Goal: Information Seeking & Learning: Learn about a topic

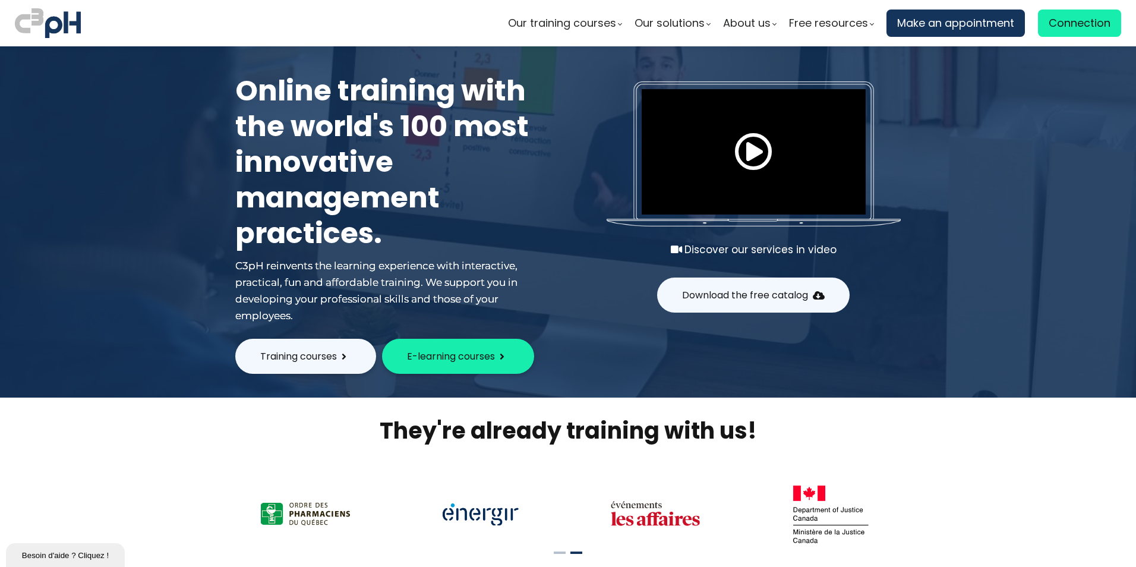
type input "[PERSON_NAME][EMAIL_ADDRESS][PERSON_NAME][DOMAIN_NAME]"
click at [1068, 22] on span "Connection" at bounding box center [1080, 23] width 62 height 18
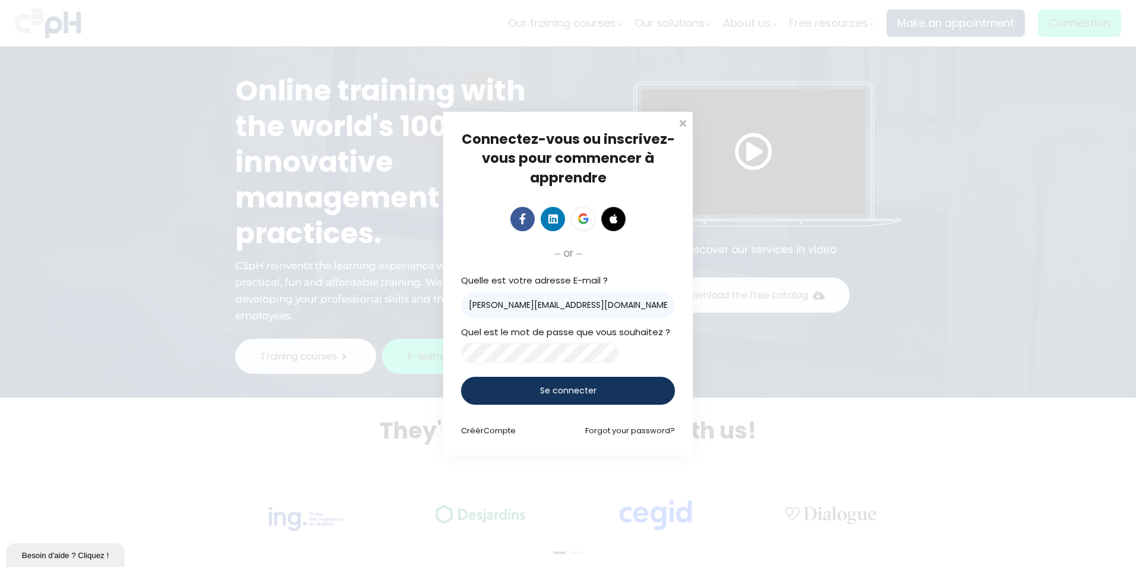
click at [570, 395] on span "Se connecter" at bounding box center [568, 390] width 56 height 12
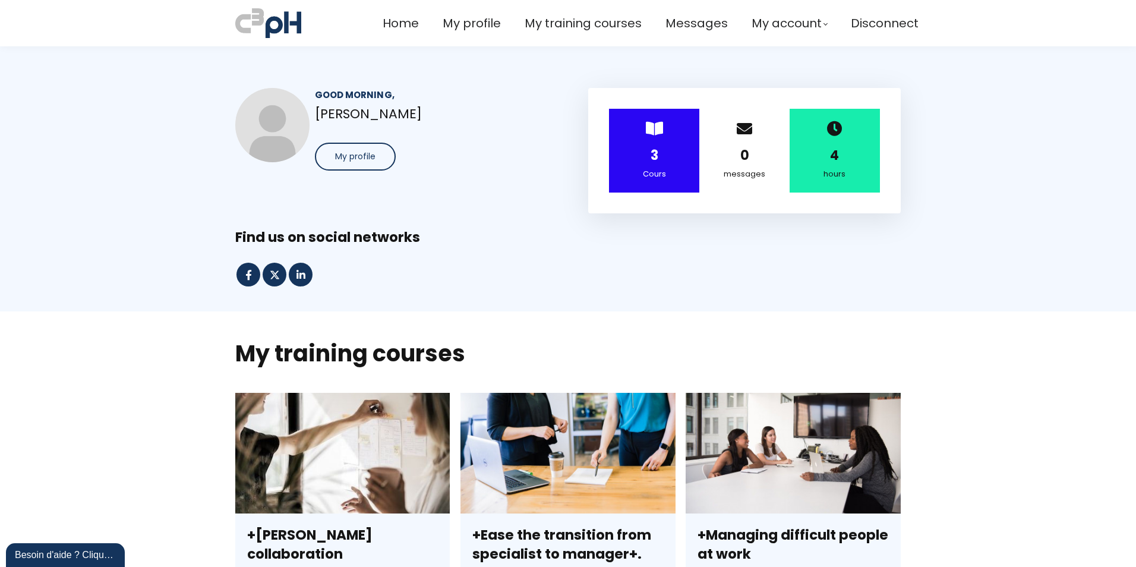
click at [658, 147] on div "3" at bounding box center [654, 155] width 61 height 21
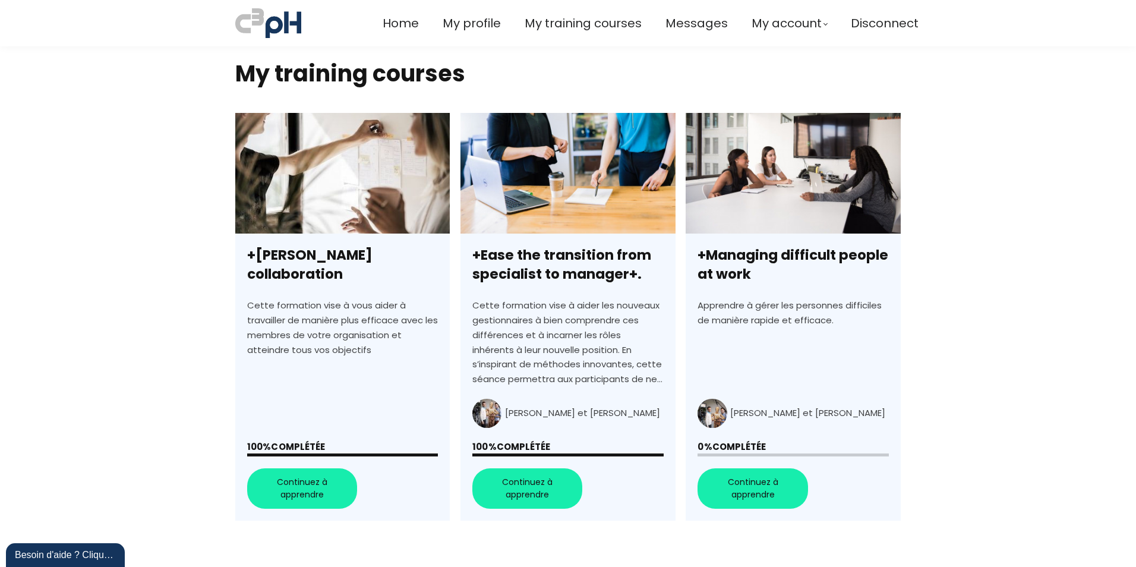
scroll to position [297, 0]
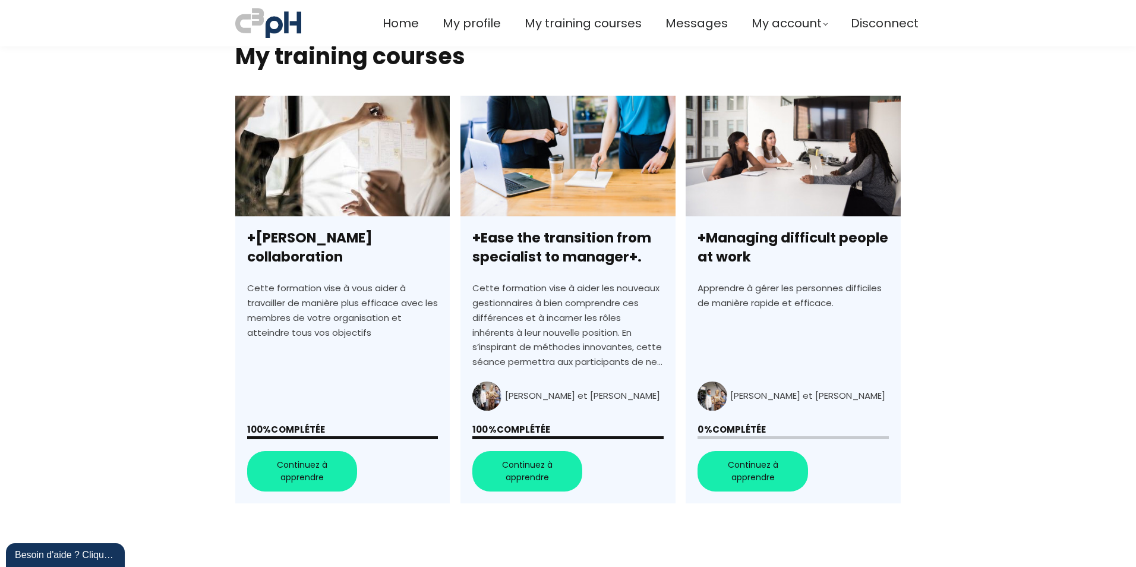
click at [743, 468] on link "+Managing difficult people at work" at bounding box center [793, 300] width 215 height 408
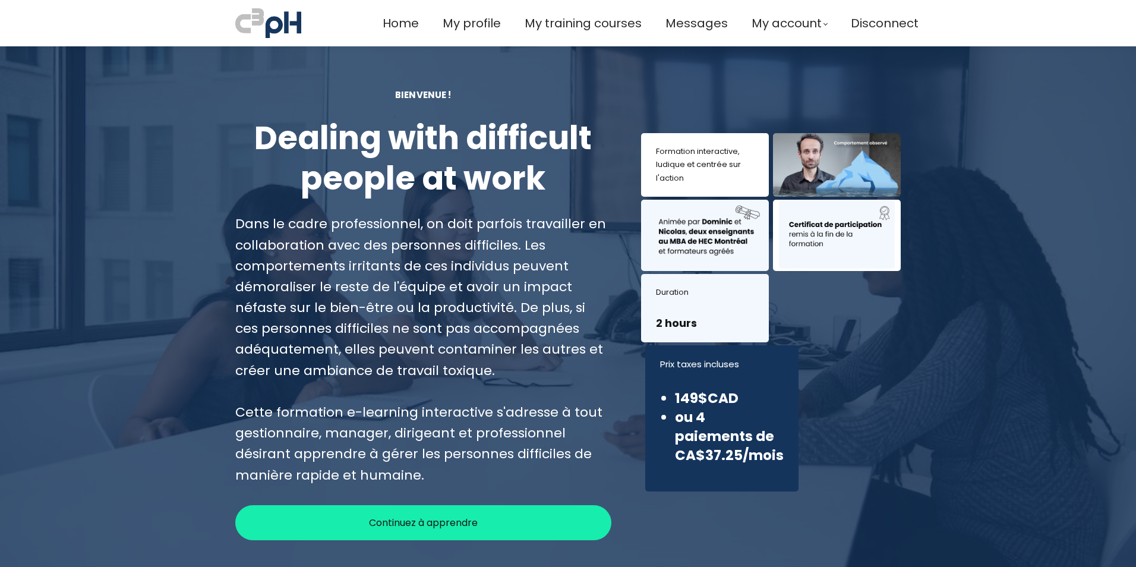
click at [427, 521] on span "Continuez à apprendre" at bounding box center [423, 522] width 109 height 15
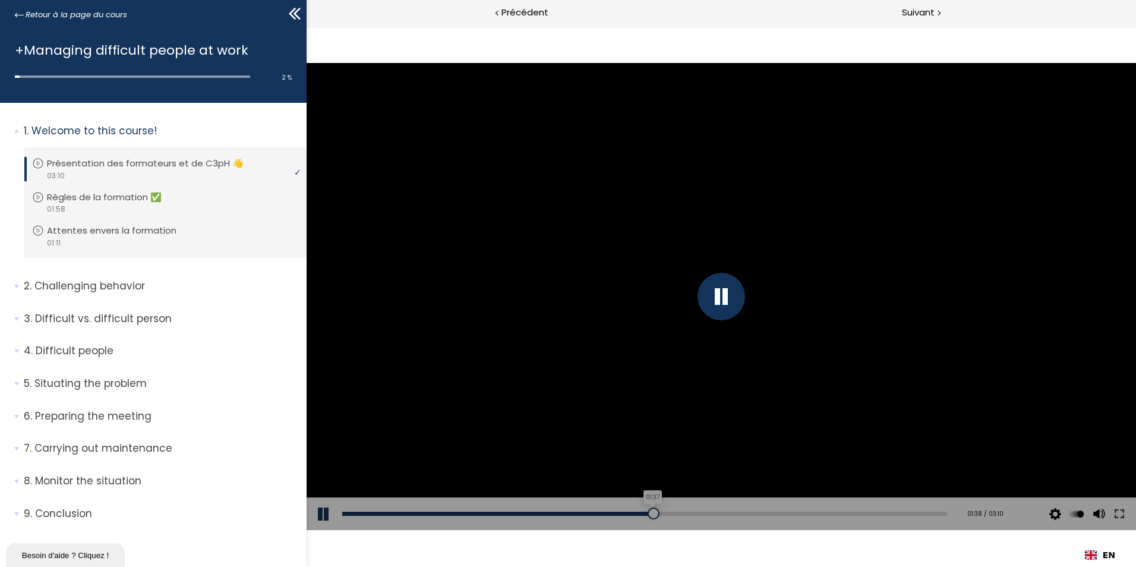
drag, startPoint x: 492, startPoint y: 514, endPoint x: 648, endPoint y: 519, distance: 156.4
click at [648, 519] on div at bounding box center [654, 513] width 12 height 12
drag, startPoint x: 669, startPoint y: 513, endPoint x: 888, endPoint y: 522, distance: 219.5
click at [888, 522] on div "Add chapter 02:54" at bounding box center [644, 513] width 605 height 33
drag, startPoint x: 901, startPoint y: 510, endPoint x: 932, endPoint y: 508, distance: 31.5
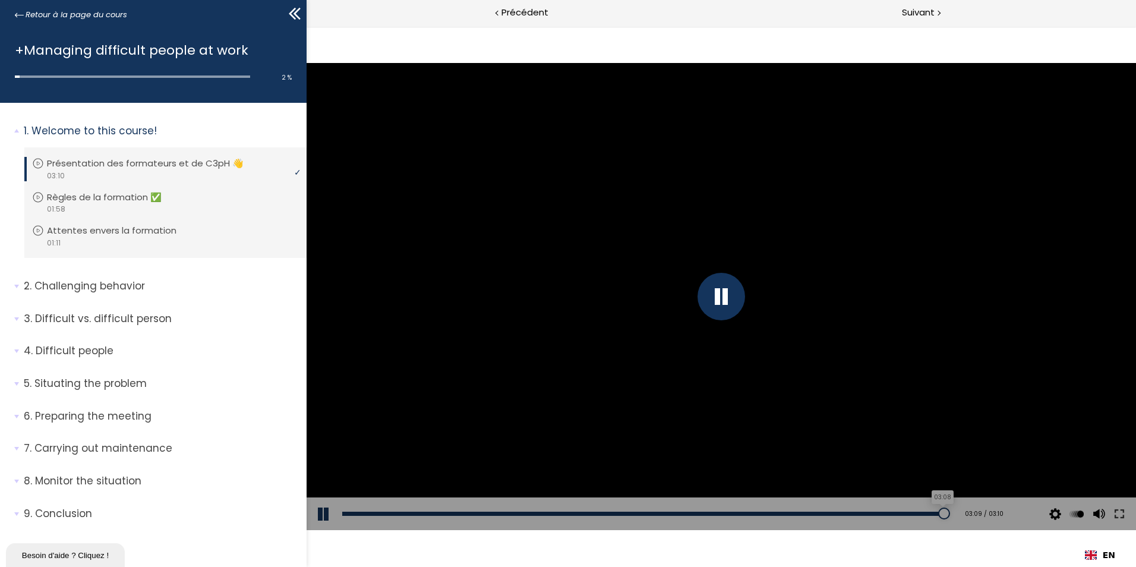
click at [938, 508] on div at bounding box center [944, 513] width 12 height 12
drag, startPoint x: 371, startPoint y: 512, endPoint x: 917, endPoint y: 514, distance: 546.1
click at [921, 514] on div at bounding box center [927, 513] width 12 height 12
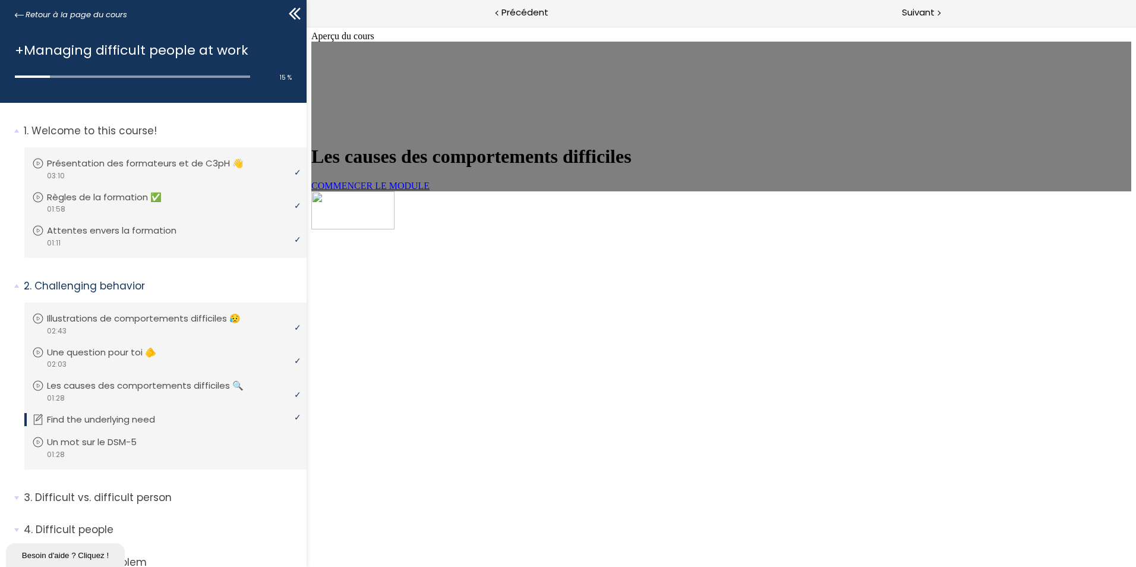
click at [458, 191] on div "COMMENCER LE MODULE" at bounding box center [721, 186] width 820 height 11
click at [430, 191] on link "COMMENCER LE MODULE" at bounding box center [370, 186] width 118 height 10
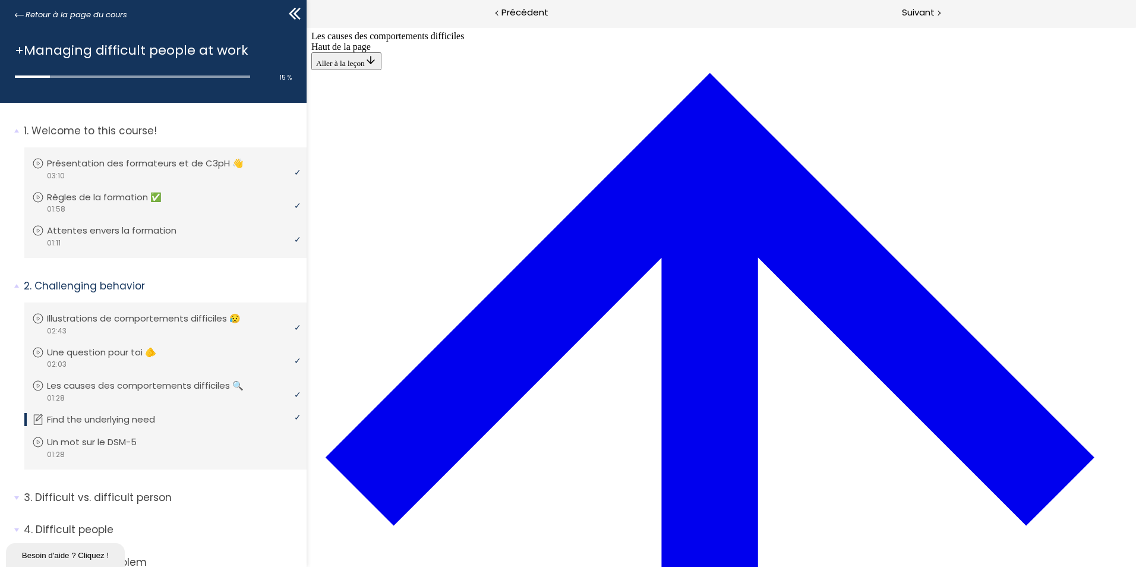
scroll to position [42, 0]
click at [919, 12] on span "Suivant" at bounding box center [918, 12] width 33 height 15
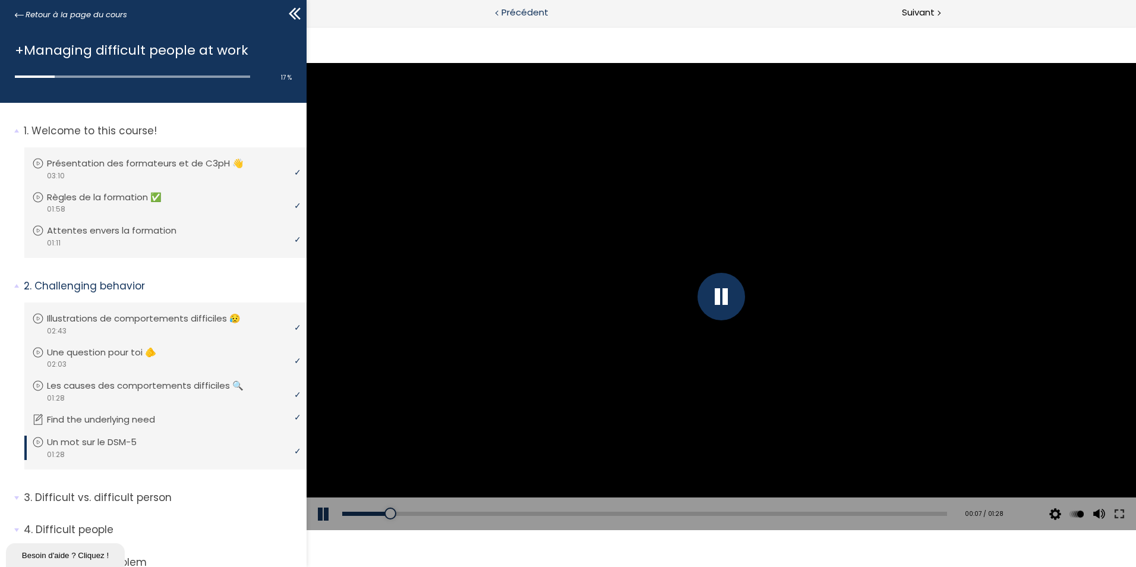
click at [533, 14] on span "Précédent" at bounding box center [524, 12] width 47 height 15
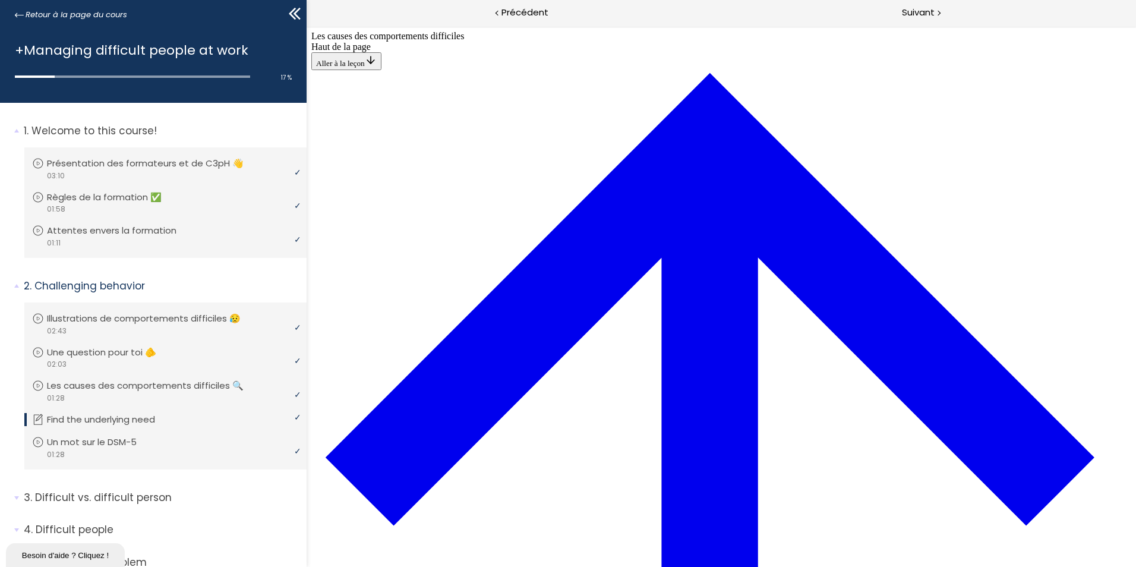
scroll to position [413, 0]
drag, startPoint x: 805, startPoint y: 308, endPoint x: 798, endPoint y: 298, distance: 12.9
drag, startPoint x: 798, startPoint y: 298, endPoint x: 769, endPoint y: 304, distance: 29.1
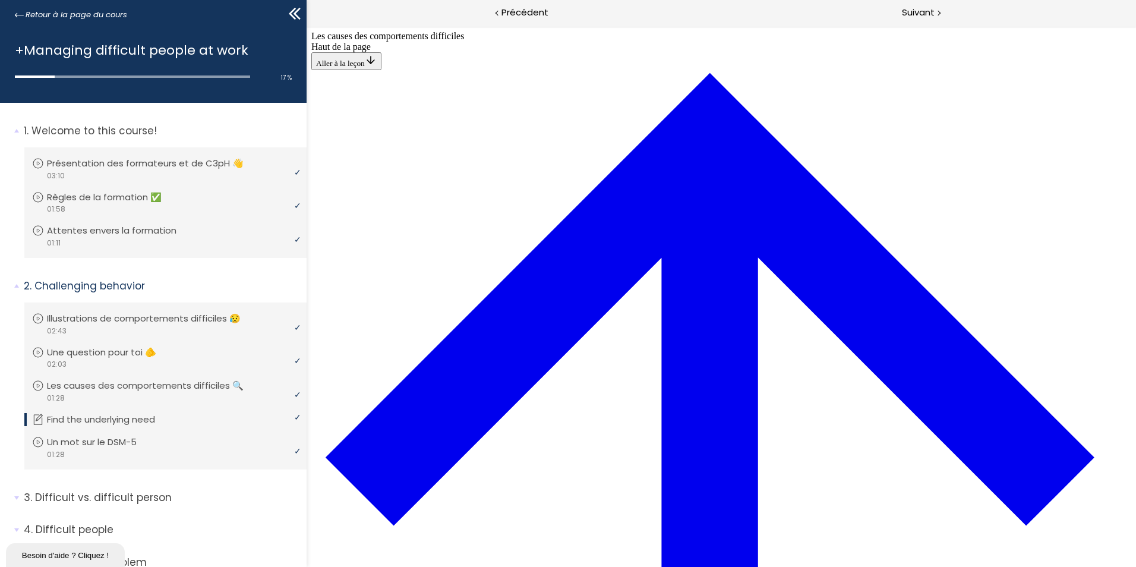
drag, startPoint x: 750, startPoint y: 348, endPoint x: 721, endPoint y: 319, distance: 40.8
drag, startPoint x: 721, startPoint y: 319, endPoint x: 726, endPoint y: 347, distance: 28.3
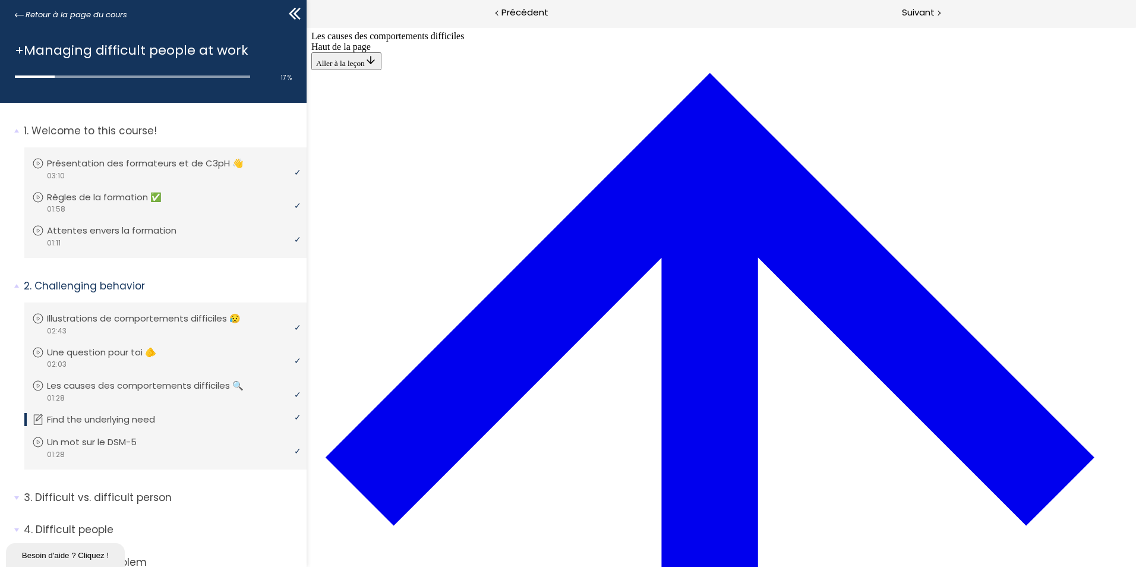
drag, startPoint x: 740, startPoint y: 518, endPoint x: 699, endPoint y: 510, distance: 42.4
drag, startPoint x: 894, startPoint y: 147, endPoint x: 871, endPoint y: 147, distance: 23.2
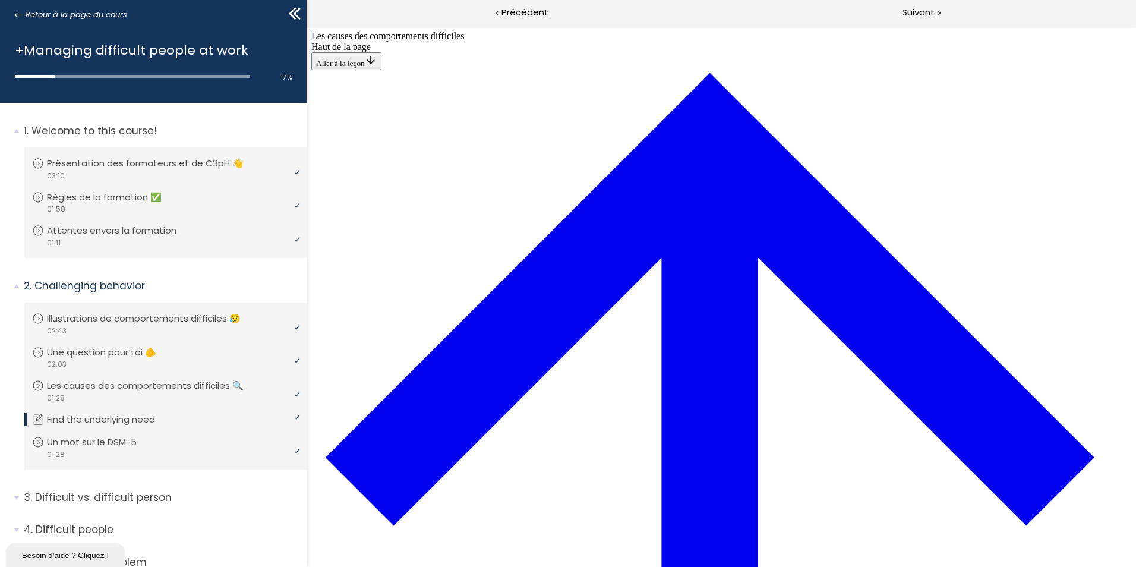
drag, startPoint x: 788, startPoint y: 492, endPoint x: 1026, endPoint y: 138, distance: 426.3
drag, startPoint x: 753, startPoint y: 164, endPoint x: 623, endPoint y: 166, distance: 130.7
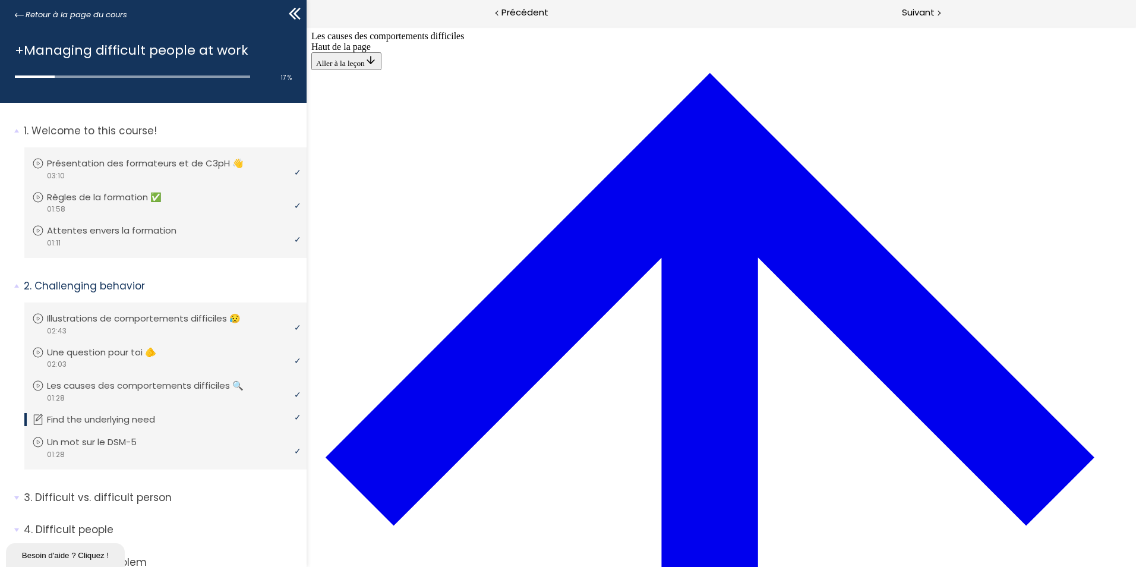
drag, startPoint x: 786, startPoint y: 175, endPoint x: 720, endPoint y: 184, distance: 66.6
drag, startPoint x: 808, startPoint y: 170, endPoint x: 735, endPoint y: 174, distance: 72.6
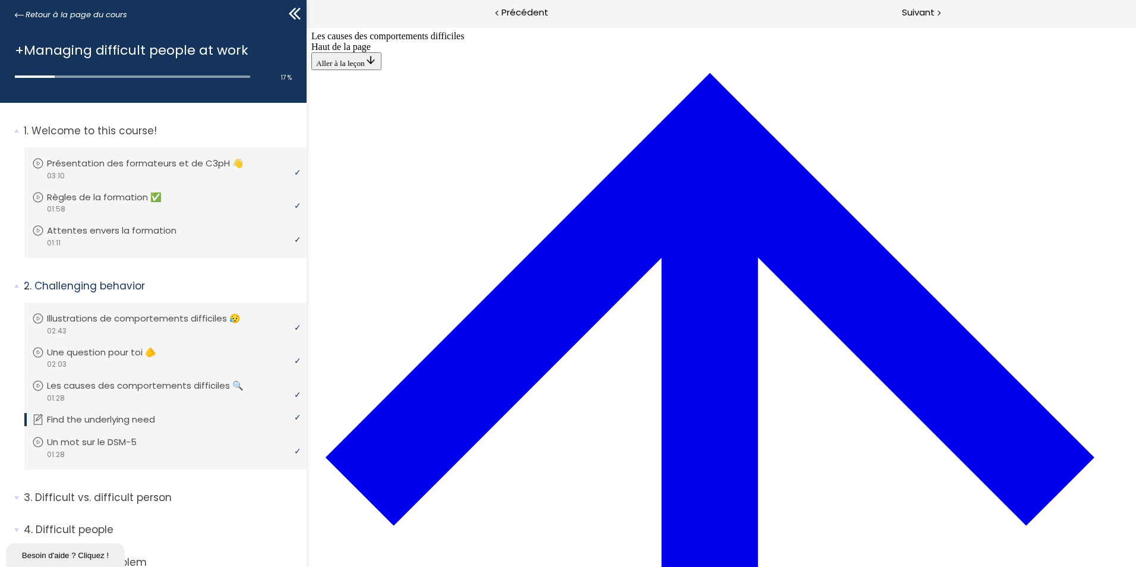
drag, startPoint x: 751, startPoint y: 286, endPoint x: 776, endPoint y: 321, distance: 43.5
drag, startPoint x: 751, startPoint y: 339, endPoint x: 667, endPoint y: 338, distance: 84.4
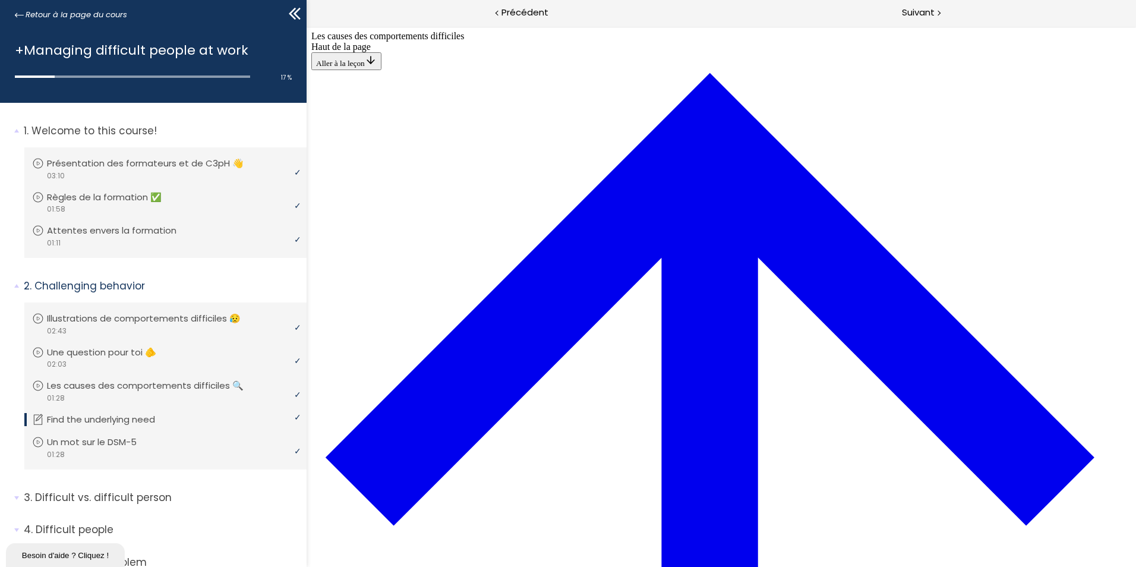
drag, startPoint x: 611, startPoint y: 345, endPoint x: 642, endPoint y: 345, distance: 30.9
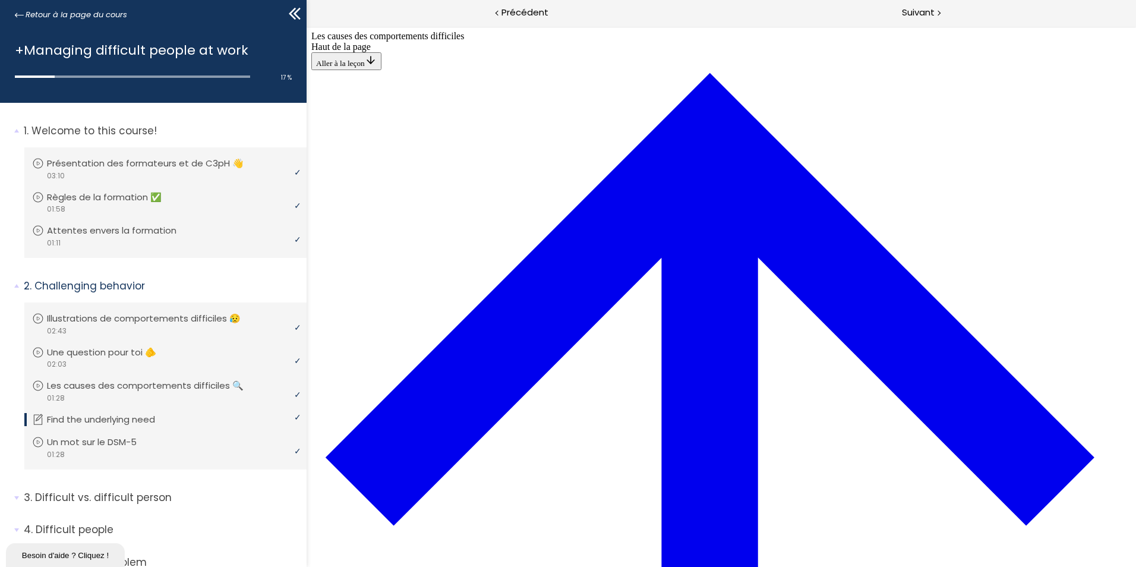
drag, startPoint x: 635, startPoint y: 398, endPoint x: 668, endPoint y: 127, distance: 272.3
drag, startPoint x: 629, startPoint y: 177, endPoint x: 663, endPoint y: 231, distance: 63.8
drag, startPoint x: 581, startPoint y: 289, endPoint x: 614, endPoint y: 290, distance: 32.7
drag, startPoint x: 595, startPoint y: 343, endPoint x: 627, endPoint y: 182, distance: 164.8
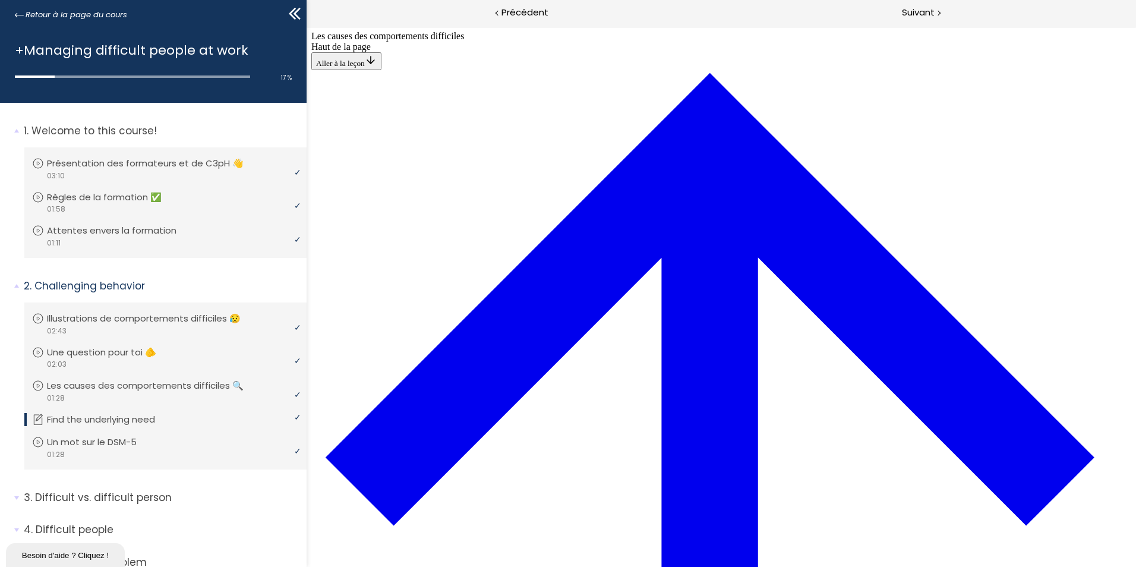
drag, startPoint x: 625, startPoint y: 343, endPoint x: 657, endPoint y: 397, distance: 62.4
drag, startPoint x: 607, startPoint y: 344, endPoint x: 640, endPoint y: 343, distance: 32.7
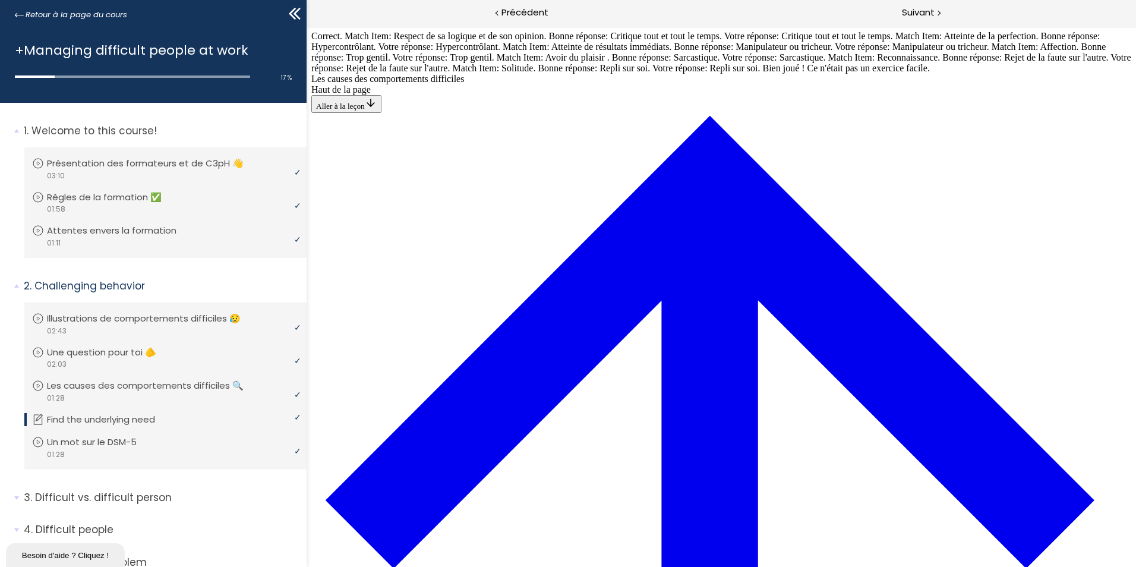
scroll to position [826, 0]
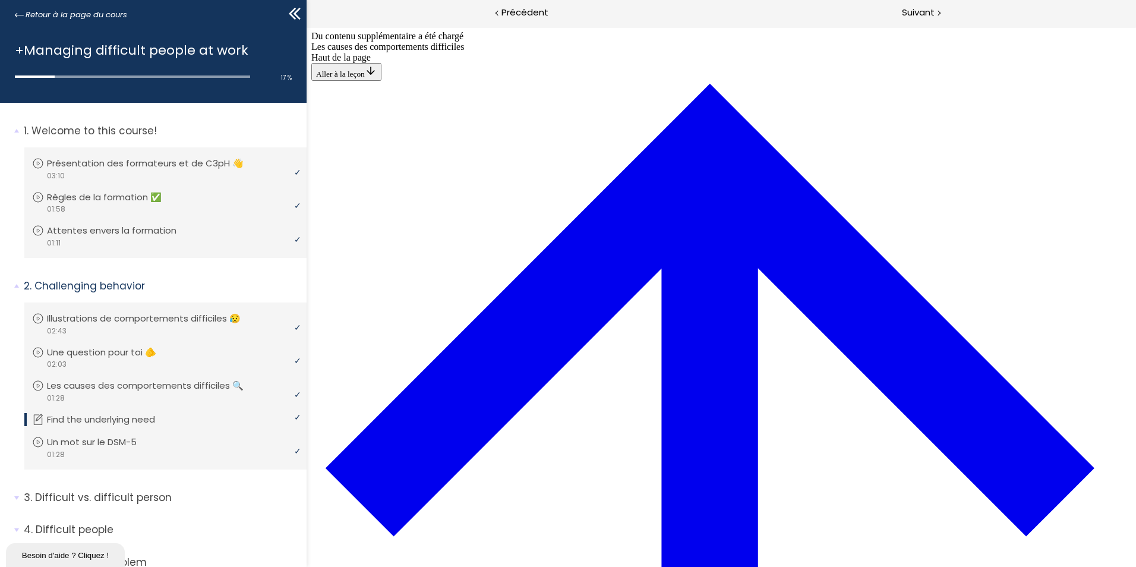
scroll to position [497, 0]
click at [916, 7] on span "Suivant" at bounding box center [918, 12] width 33 height 15
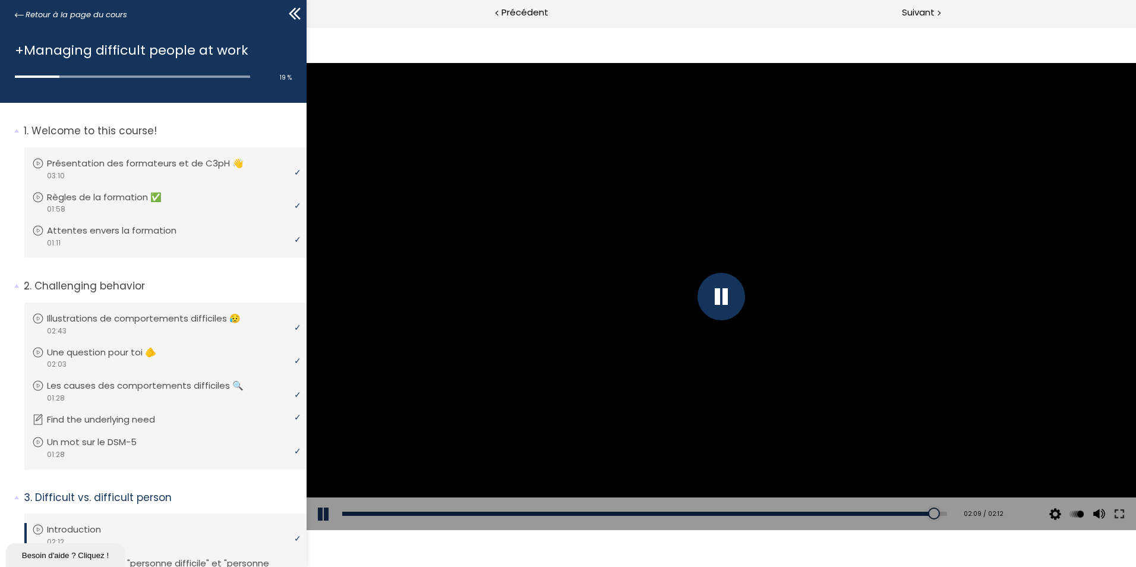
click at [713, 293] on div at bounding box center [722, 297] width 48 height 48
click at [696, 297] on div at bounding box center [721, 296] width 829 height 466
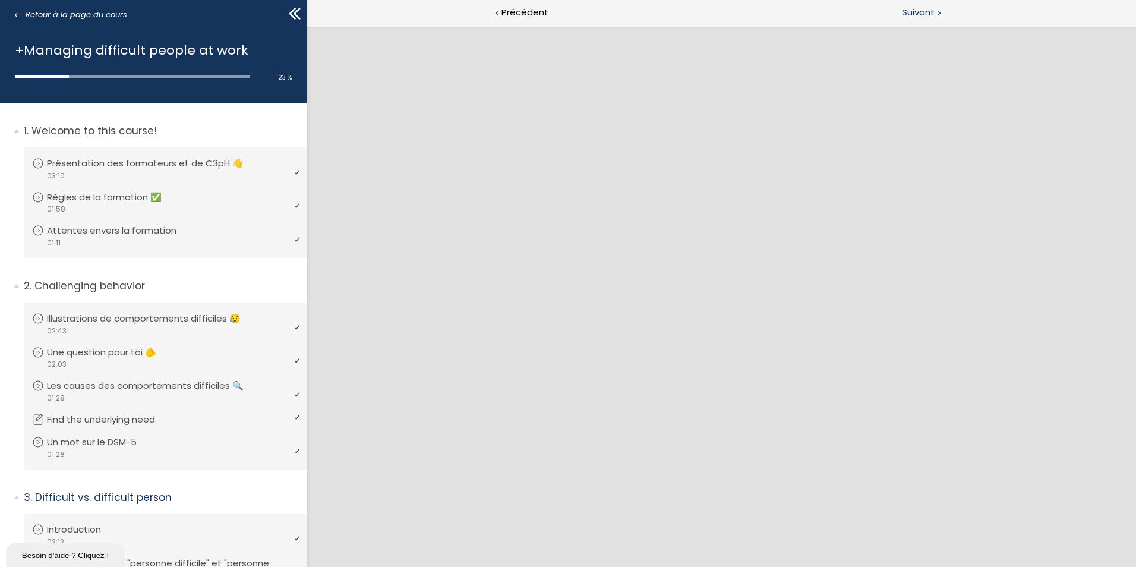
click at [916, 13] on span "Suivant" at bounding box center [918, 12] width 33 height 15
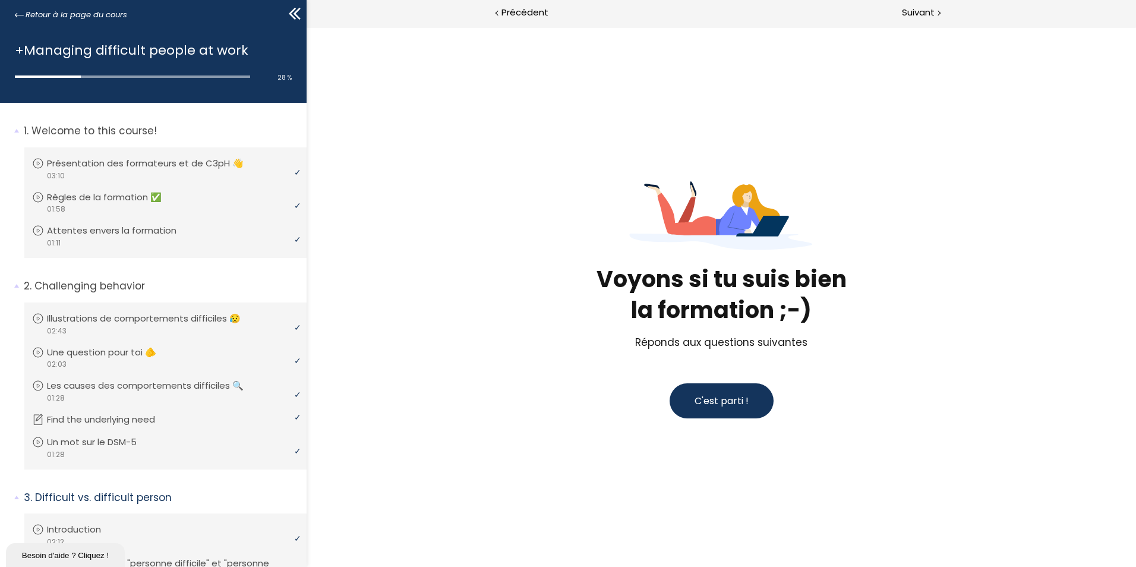
click at [713, 409] on button "C'est parti !" at bounding box center [722, 400] width 104 height 35
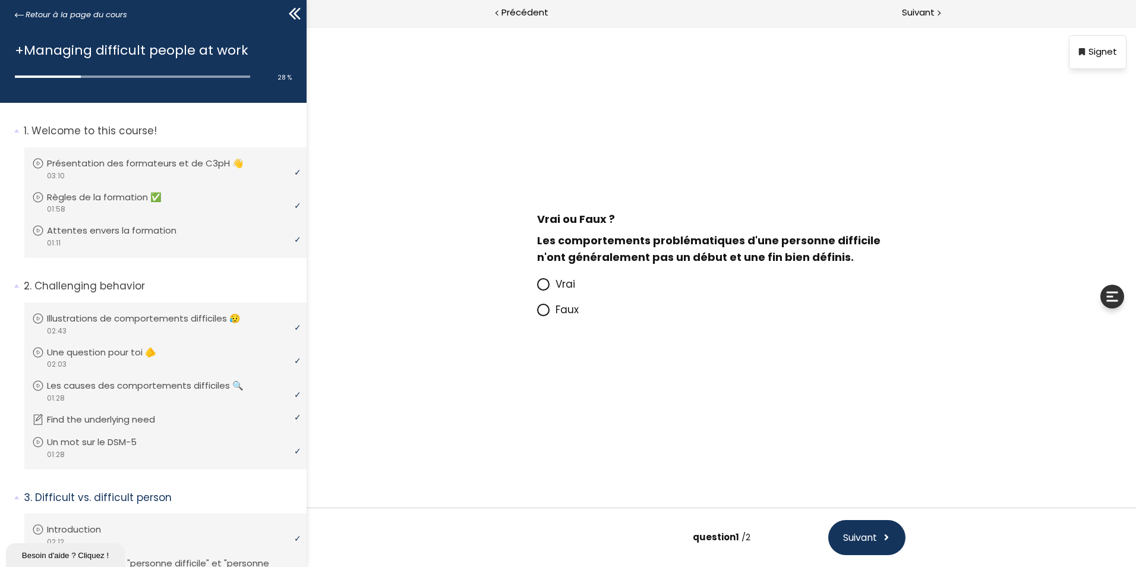
click at [538, 283] on icon at bounding box center [543, 284] width 10 height 10
click at [537, 288] on input "Vrai" at bounding box center [537, 288] width 0 height 0
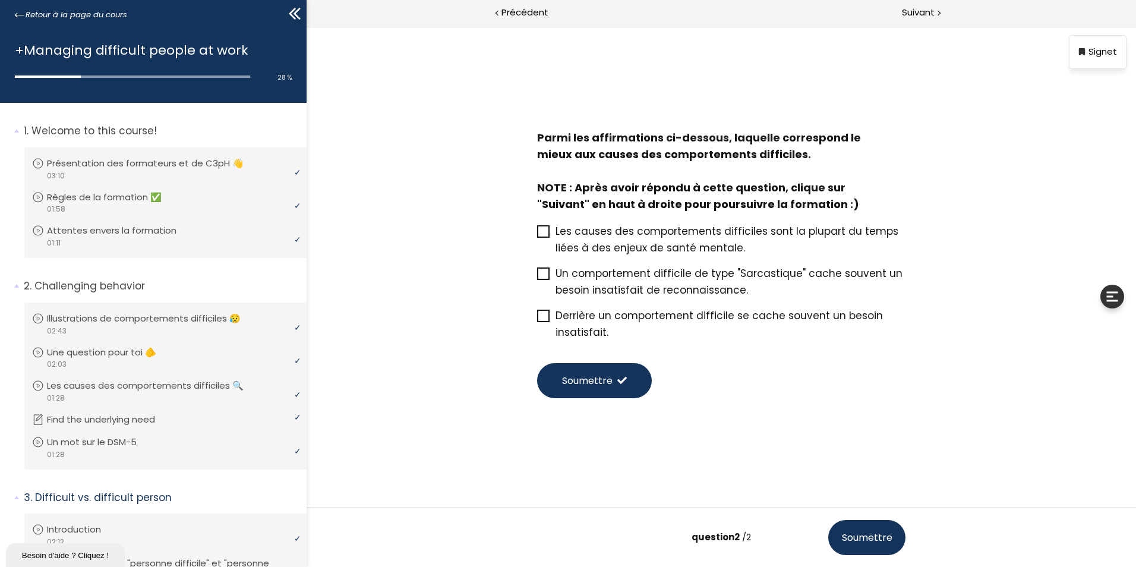
click at [544, 318] on icon at bounding box center [543, 316] width 10 height 10
click at [537, 319] on input "Derrière un comportement difficile se cache souvent un besoin insatisfait." at bounding box center [537, 319] width 0 height 0
click at [597, 380] on span "Soumettre" at bounding box center [587, 380] width 51 height 15
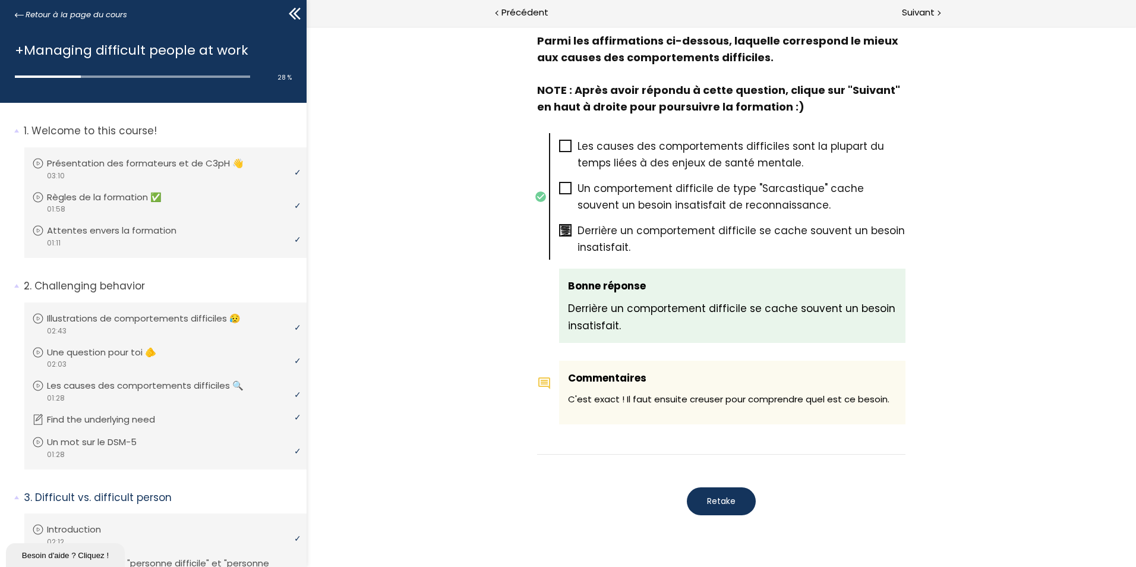
scroll to position [575, 0]
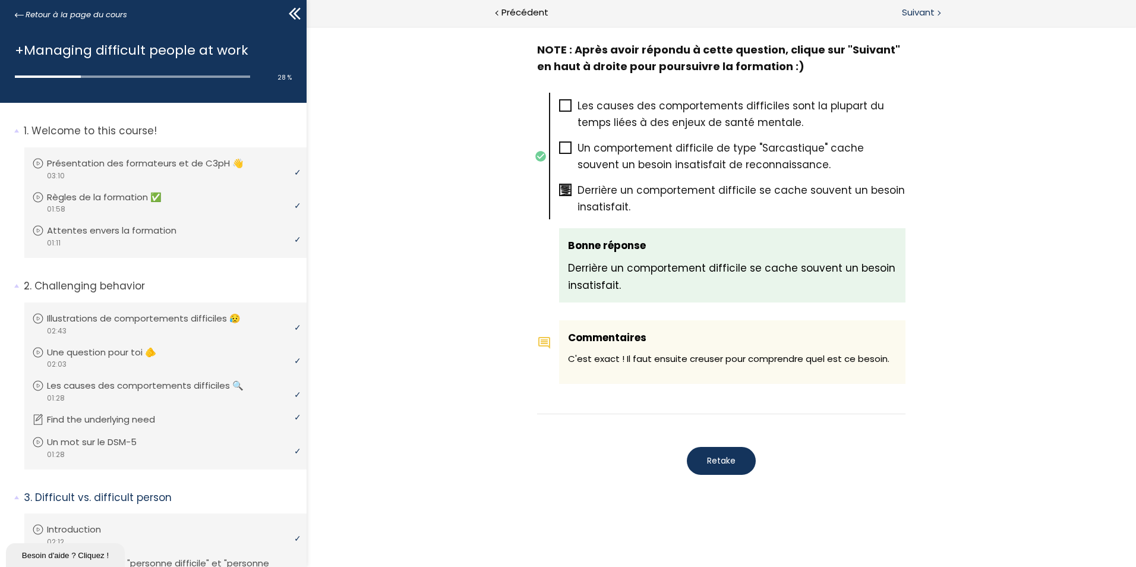
click at [905, 15] on span "Suivant" at bounding box center [918, 12] width 33 height 15
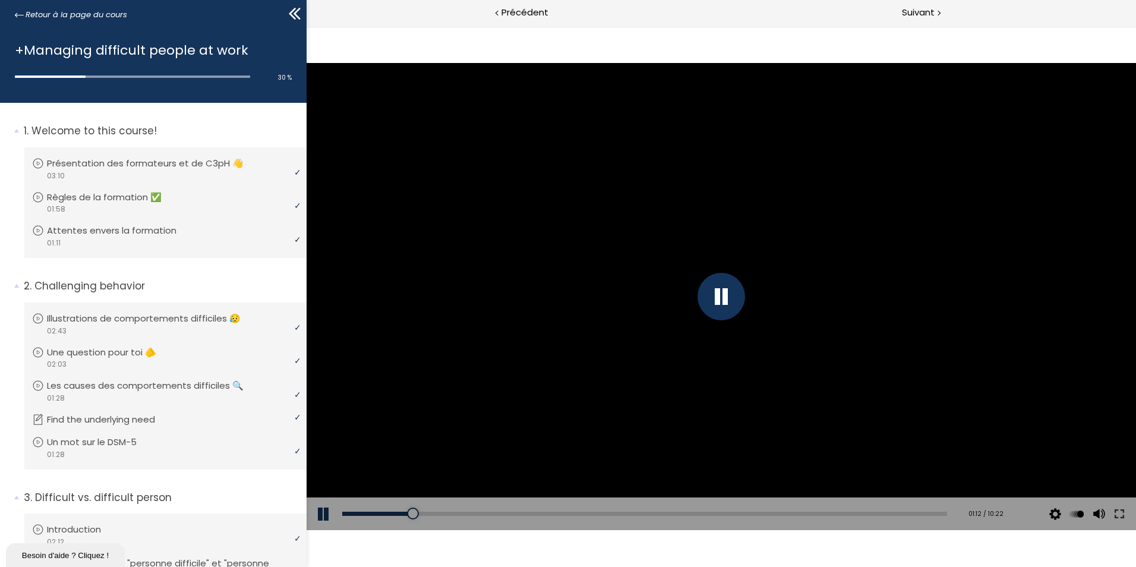
click at [721, 301] on div at bounding box center [722, 297] width 48 height 48
click at [712, 336] on div at bounding box center [721, 296] width 829 height 466
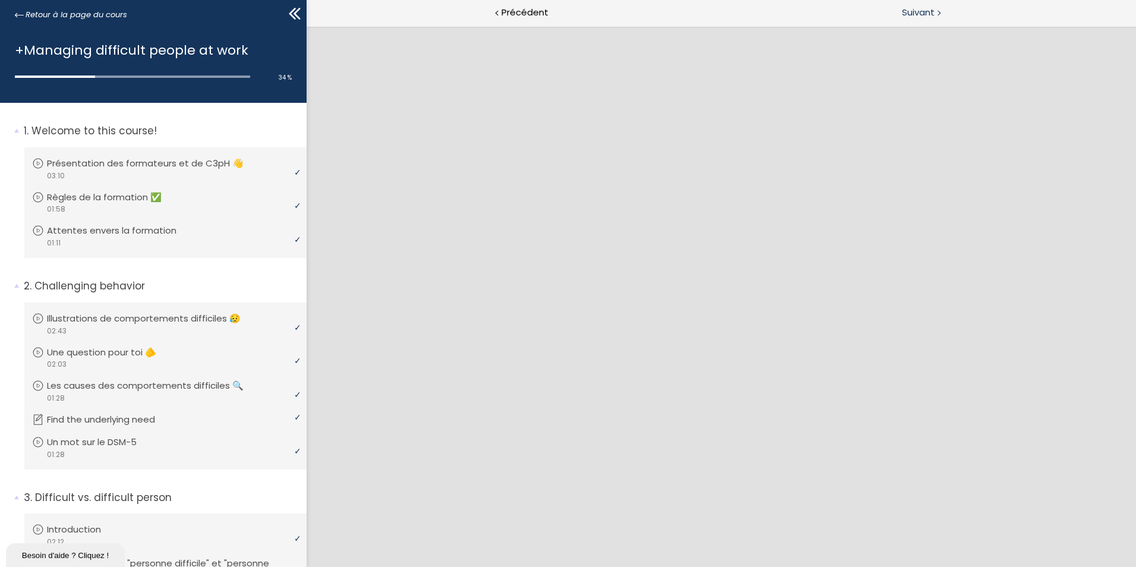
click at [920, 12] on span "Suivant" at bounding box center [918, 12] width 33 height 15
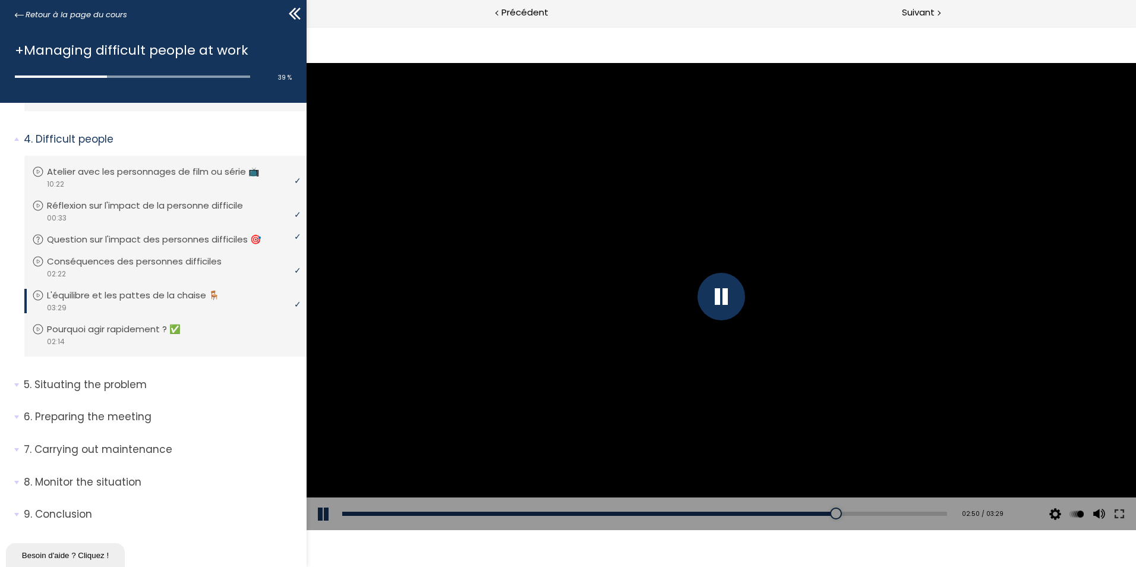
scroll to position [588, 0]
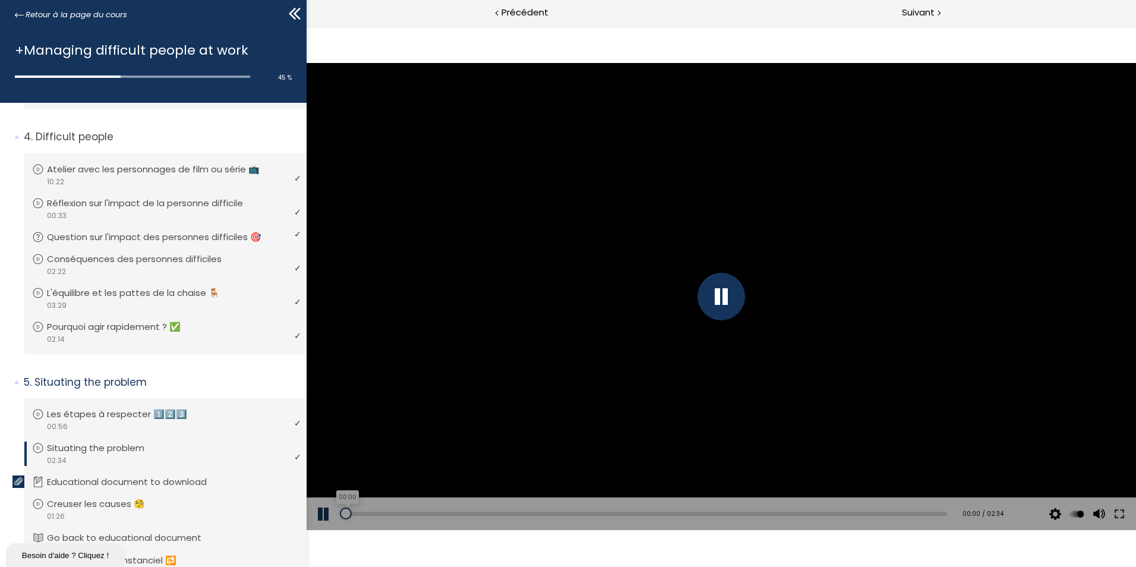
drag, startPoint x: 385, startPoint y: 513, endPoint x: 346, endPoint y: 516, distance: 39.3
click at [346, 516] on div at bounding box center [346, 513] width 12 height 12
click at [516, 17] on span "Précédent" at bounding box center [524, 12] width 47 height 15
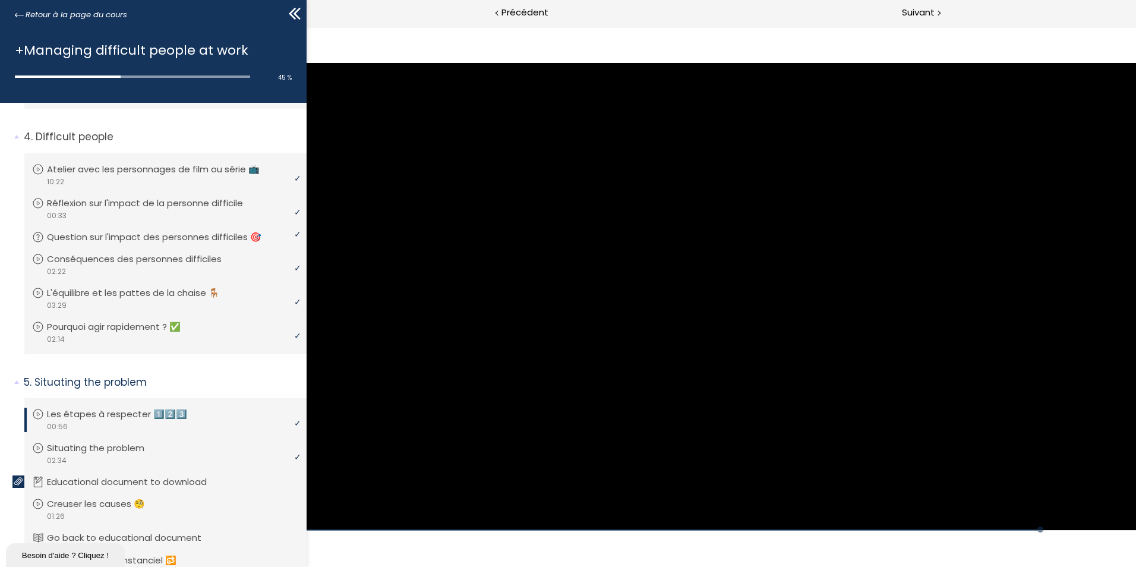
drag, startPoint x: 361, startPoint y: 512, endPoint x: 851, endPoint y: 503, distance: 490.3
click at [864, 529] on div "Add chapter 00:49" at bounding box center [721, 530] width 829 height 2
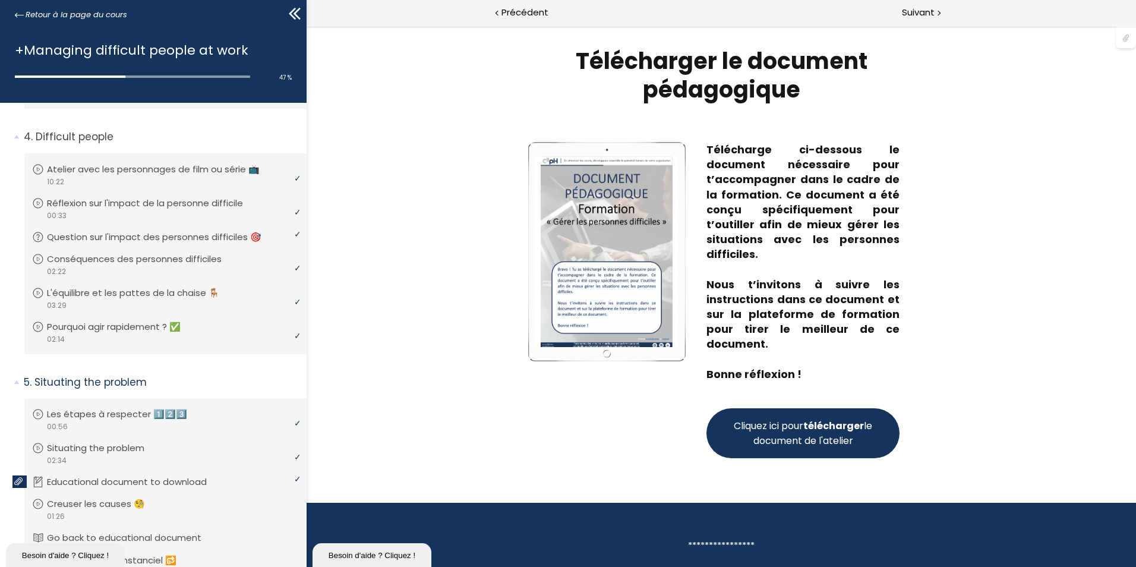
click at [829, 428] on strong "télécharger" at bounding box center [833, 426] width 61 height 14
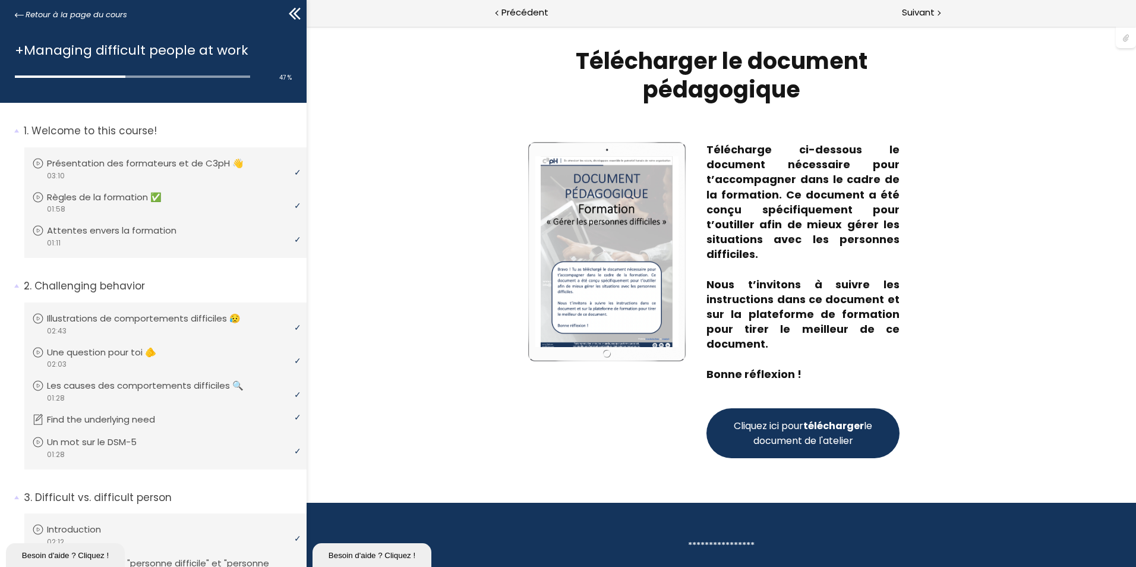
scroll to position [588, 0]
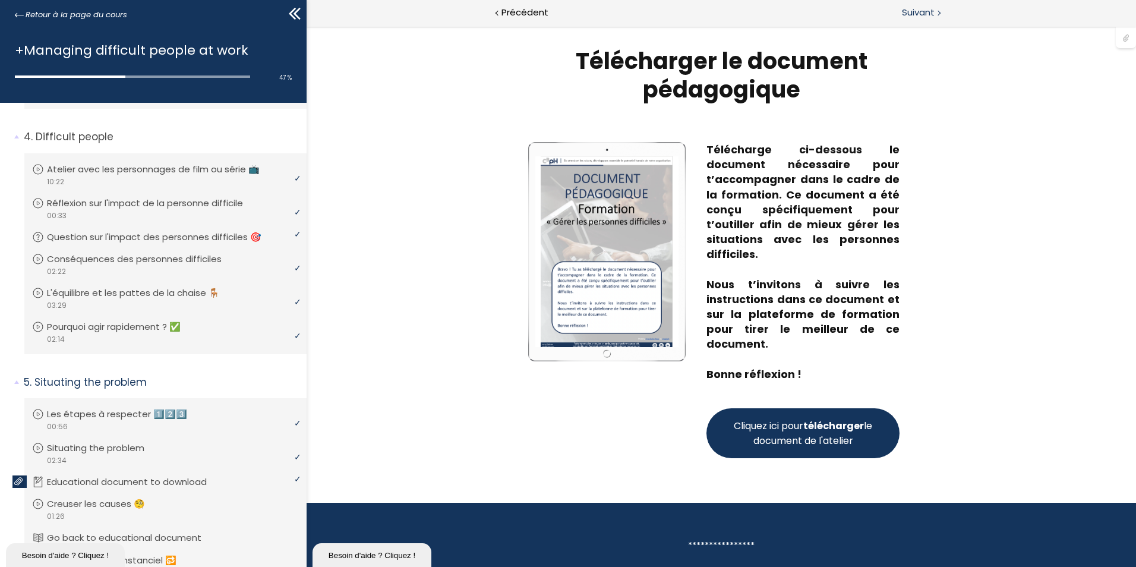
click at [903, 12] on span "Suivant" at bounding box center [918, 12] width 33 height 15
click at [926, 11] on span "Suivant" at bounding box center [918, 12] width 33 height 15
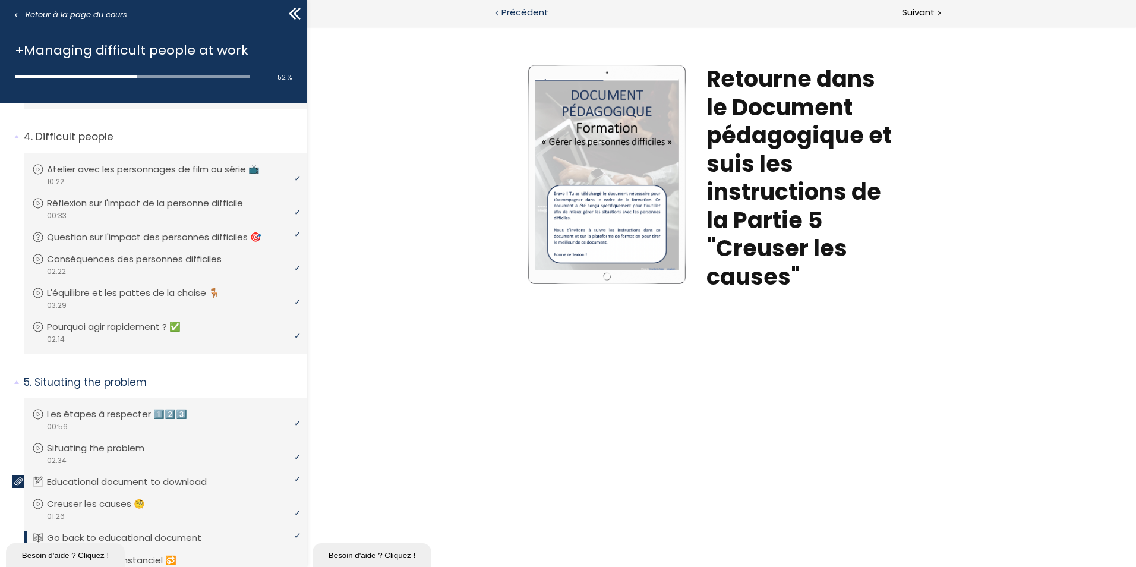
click at [522, 10] on span "Précédent" at bounding box center [524, 12] width 47 height 15
click at [919, 10] on span "Suivant" at bounding box center [918, 12] width 33 height 15
click at [907, 13] on span "Suivant" at bounding box center [918, 12] width 33 height 15
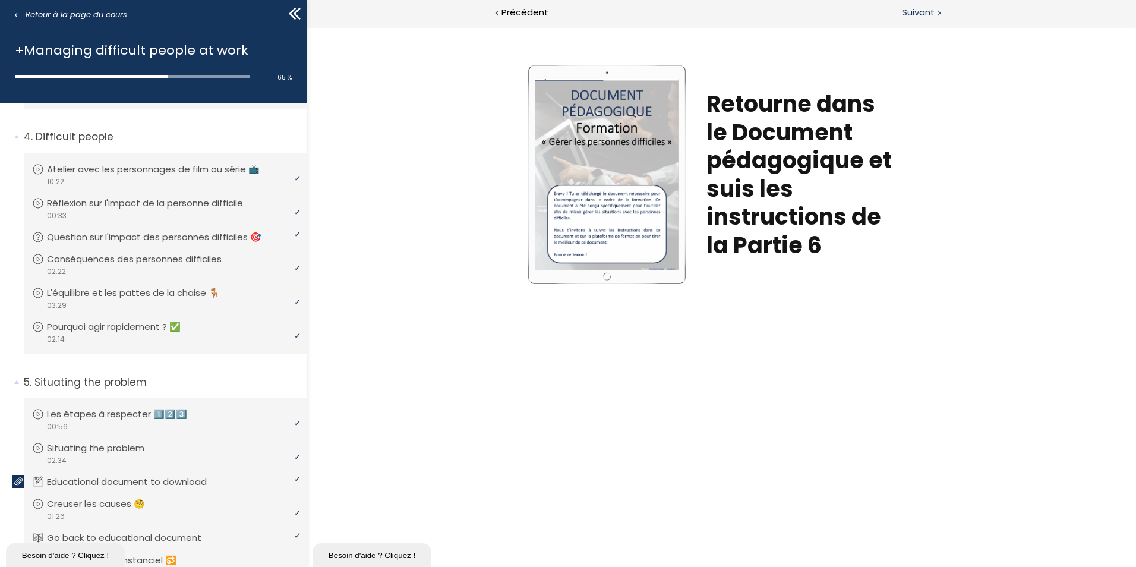
click at [929, 14] on span "Suivant" at bounding box center [918, 12] width 33 height 15
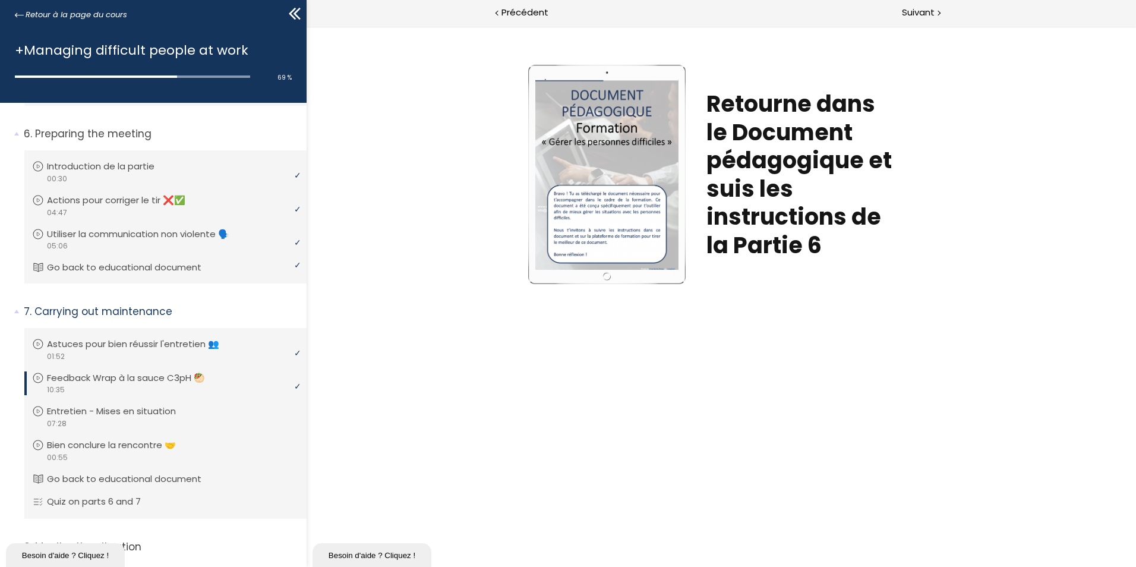
scroll to position [1160, 0]
